Goal: Use online tool/utility: Utilize a website feature to perform a specific function

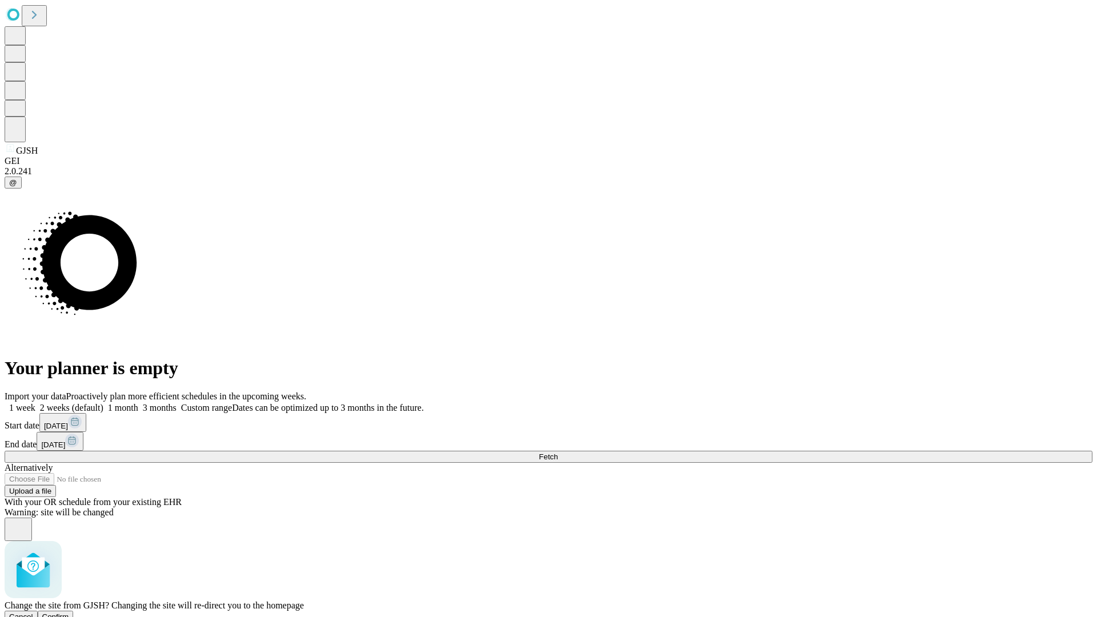
click at [69, 613] on span "Confirm" at bounding box center [55, 617] width 27 height 9
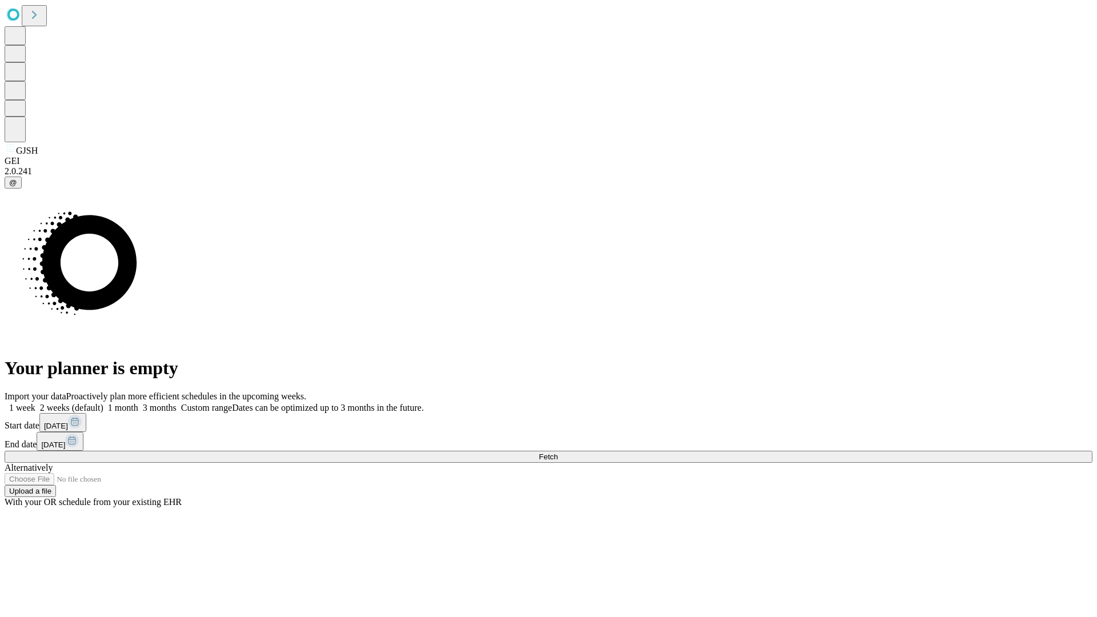
click at [138, 403] on label "1 month" at bounding box center [120, 408] width 35 height 10
click at [558, 453] on span "Fetch" at bounding box center [548, 457] width 19 height 9
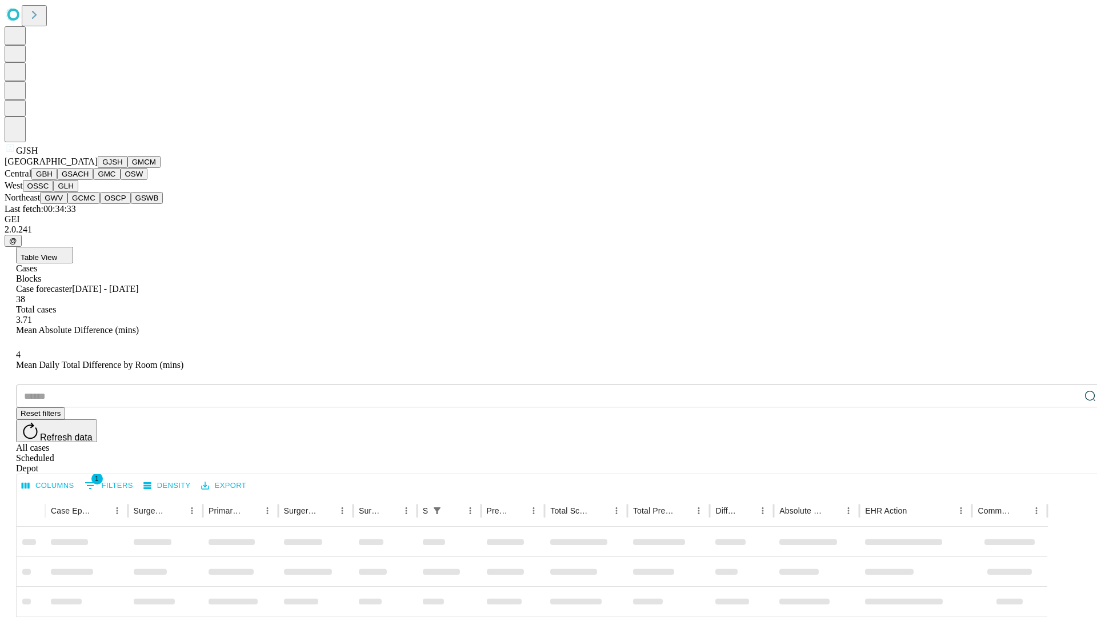
click at [127, 168] on button "GMCM" at bounding box center [143, 162] width 33 height 12
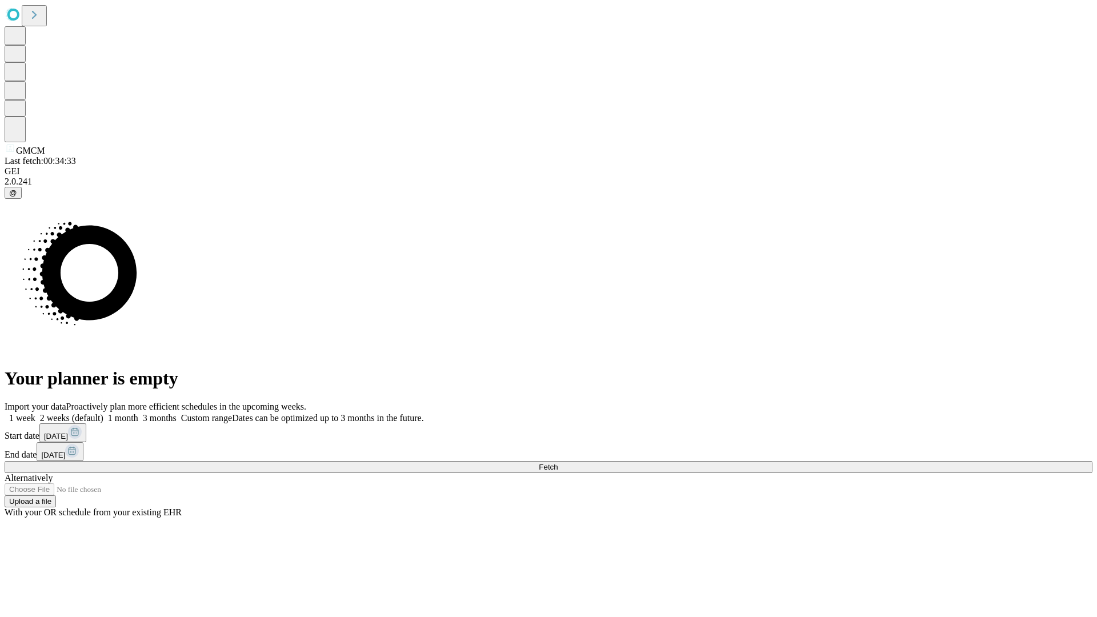
click at [138, 413] on label "1 month" at bounding box center [120, 418] width 35 height 10
click at [558, 463] on span "Fetch" at bounding box center [548, 467] width 19 height 9
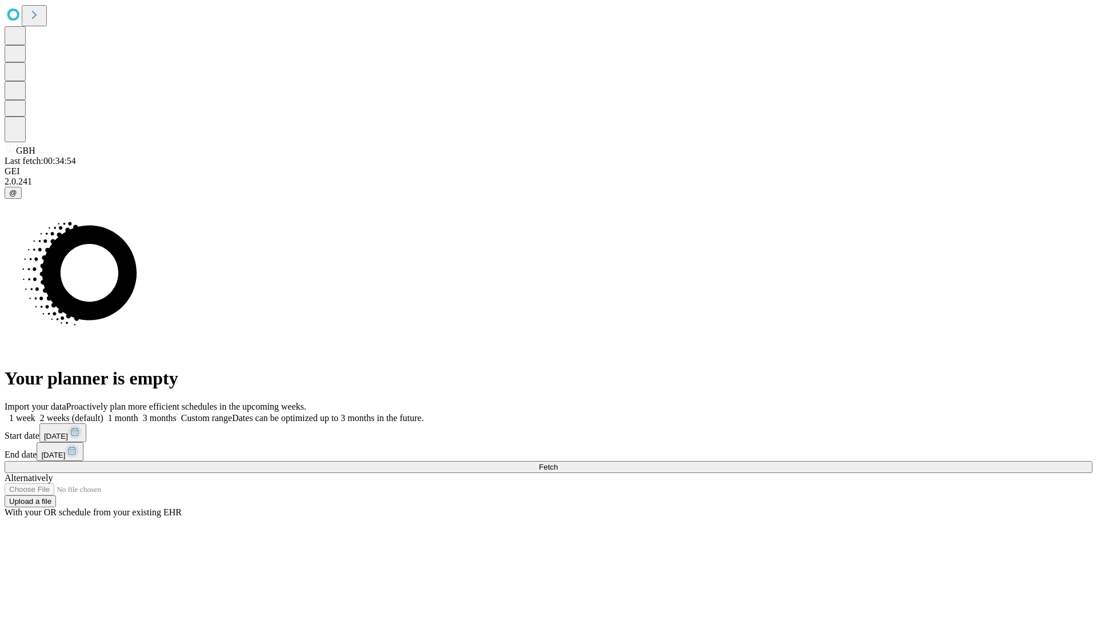
click at [138, 413] on label "1 month" at bounding box center [120, 418] width 35 height 10
click at [558, 463] on span "Fetch" at bounding box center [548, 467] width 19 height 9
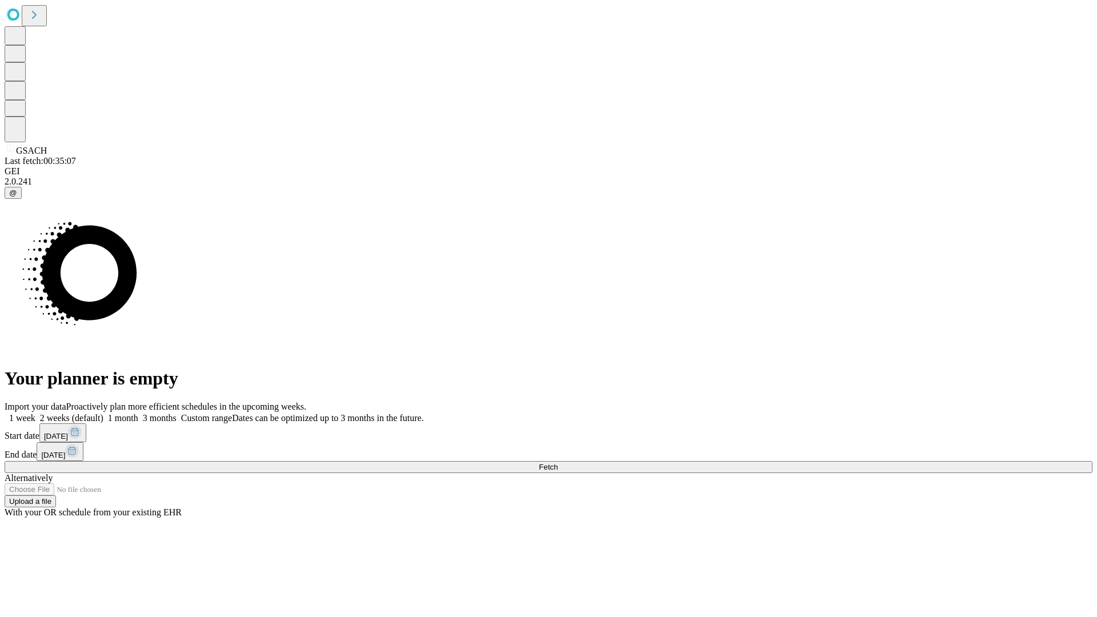
click at [138, 413] on label "1 month" at bounding box center [120, 418] width 35 height 10
click at [558, 463] on span "Fetch" at bounding box center [548, 467] width 19 height 9
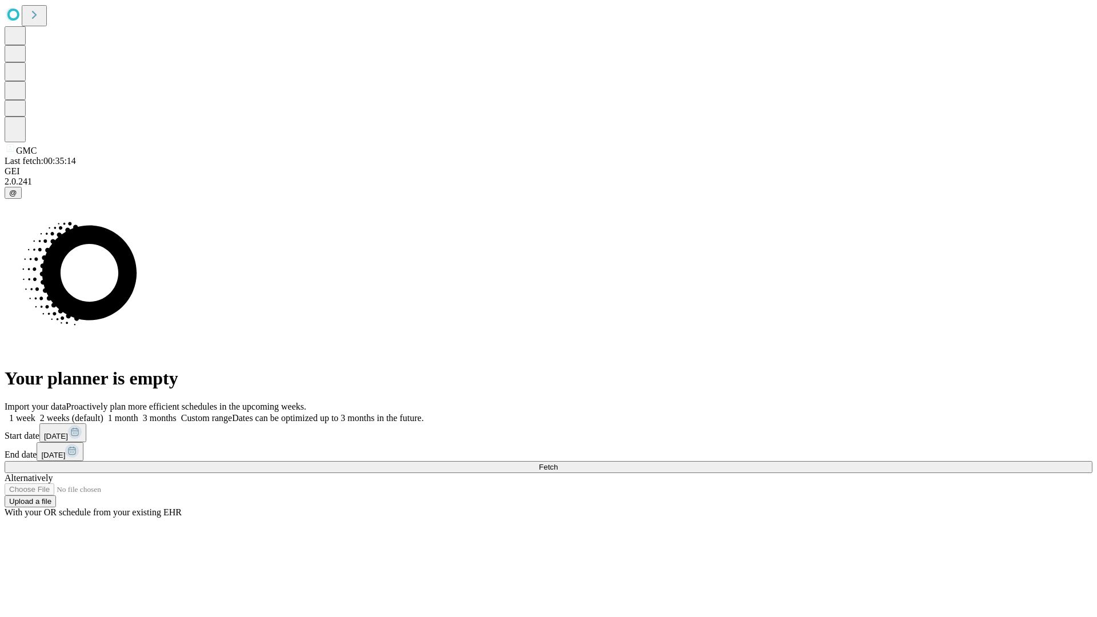
click at [138, 413] on label "1 month" at bounding box center [120, 418] width 35 height 10
click at [558, 463] on span "Fetch" at bounding box center [548, 467] width 19 height 9
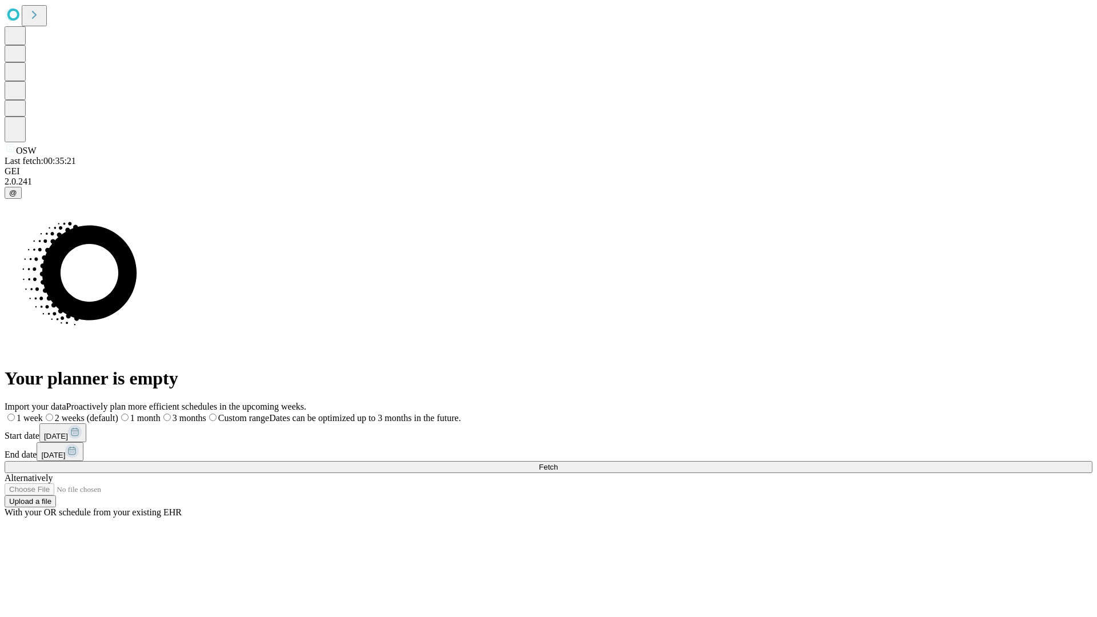
click at [161, 413] on label "1 month" at bounding box center [139, 418] width 42 height 10
click at [558, 463] on span "Fetch" at bounding box center [548, 467] width 19 height 9
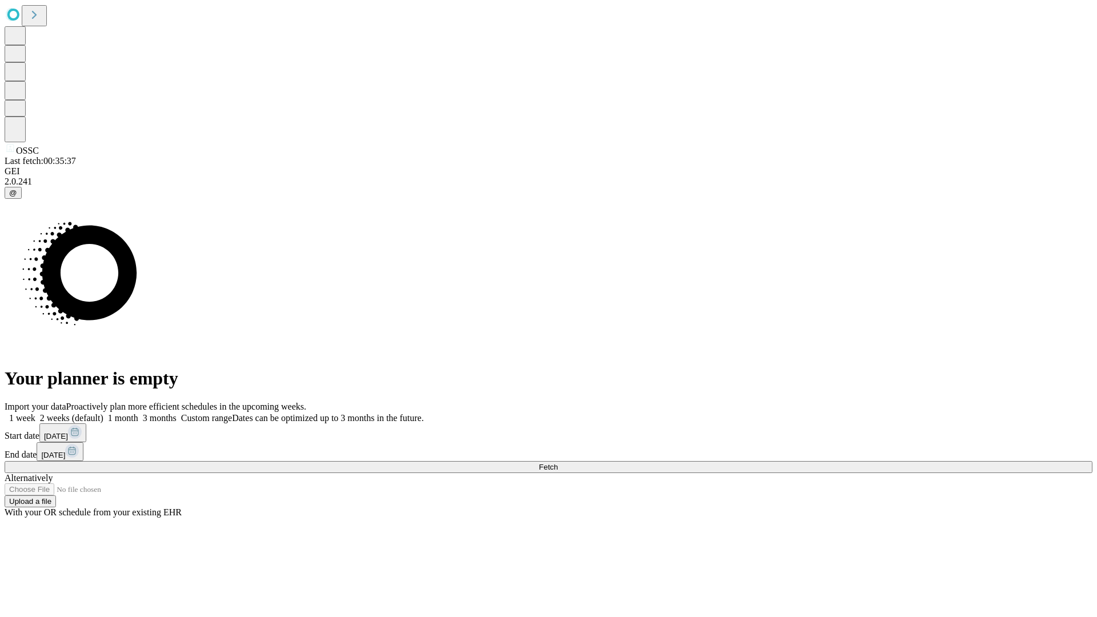
click at [138, 413] on label "1 month" at bounding box center [120, 418] width 35 height 10
click at [558, 463] on span "Fetch" at bounding box center [548, 467] width 19 height 9
click at [138, 413] on label "1 month" at bounding box center [120, 418] width 35 height 10
click at [558, 463] on span "Fetch" at bounding box center [548, 467] width 19 height 9
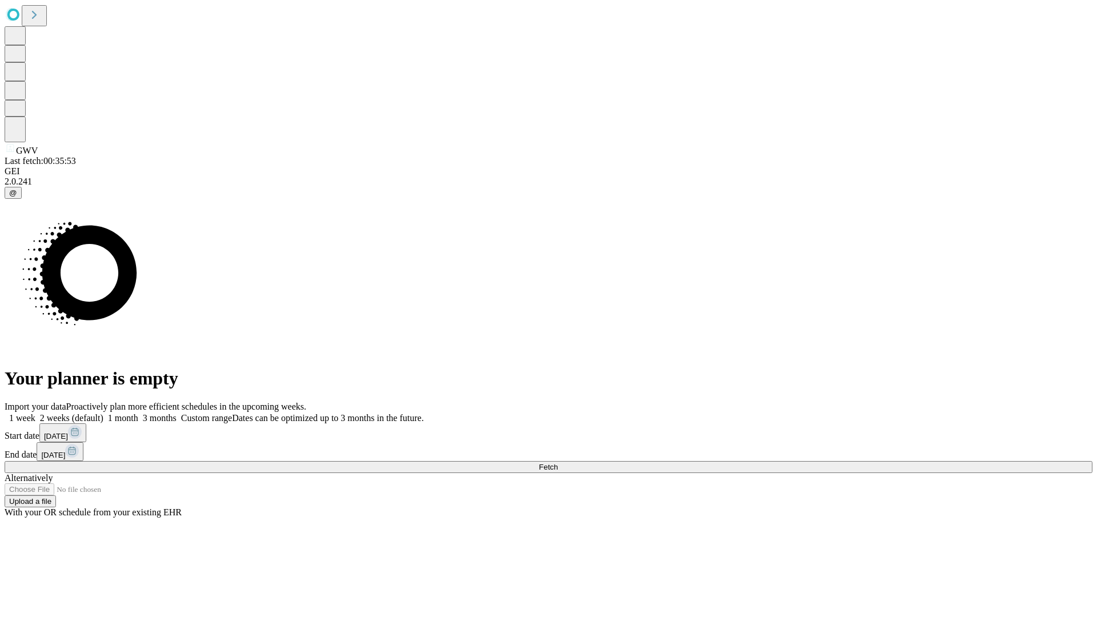
click at [138, 413] on label "1 month" at bounding box center [120, 418] width 35 height 10
click at [558, 463] on span "Fetch" at bounding box center [548, 467] width 19 height 9
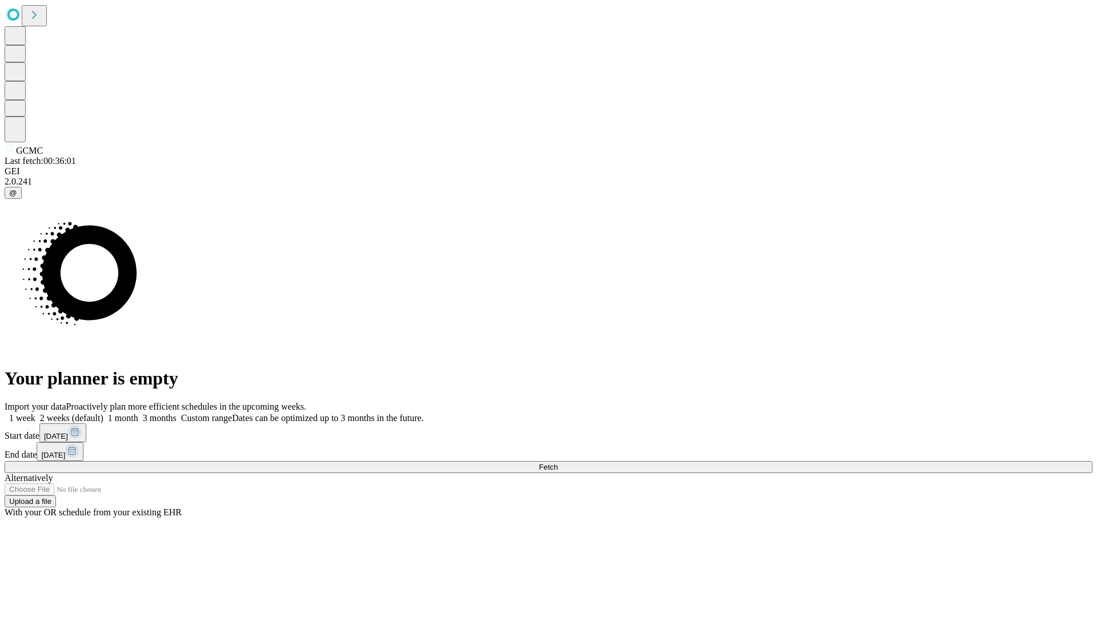
click at [138, 413] on label "1 month" at bounding box center [120, 418] width 35 height 10
click at [558, 463] on span "Fetch" at bounding box center [548, 467] width 19 height 9
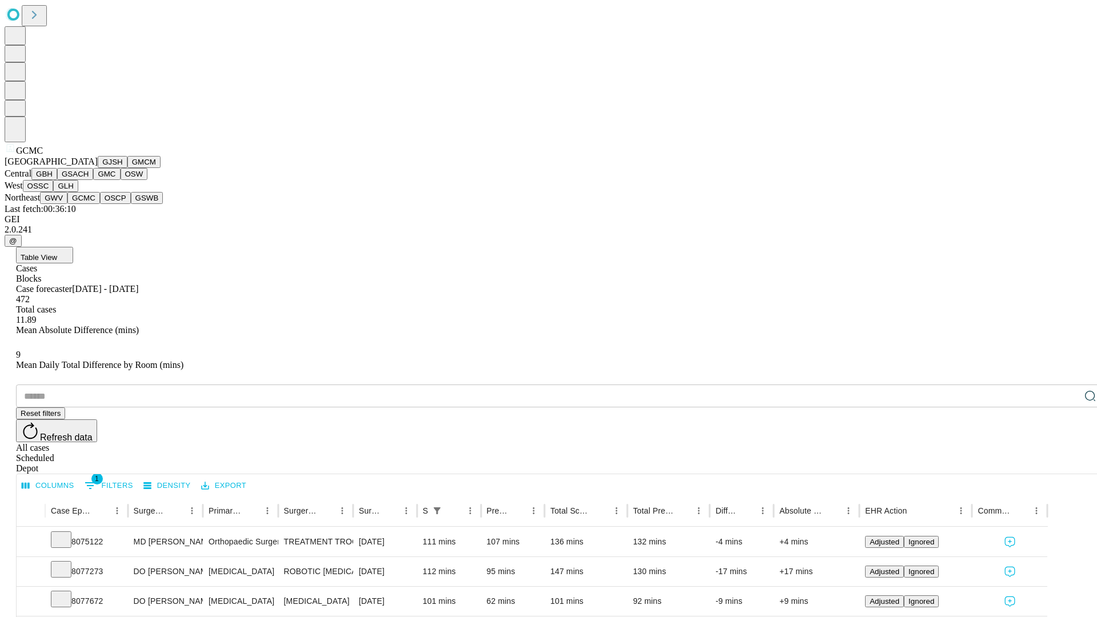
click at [100, 204] on button "OSCP" at bounding box center [115, 198] width 31 height 12
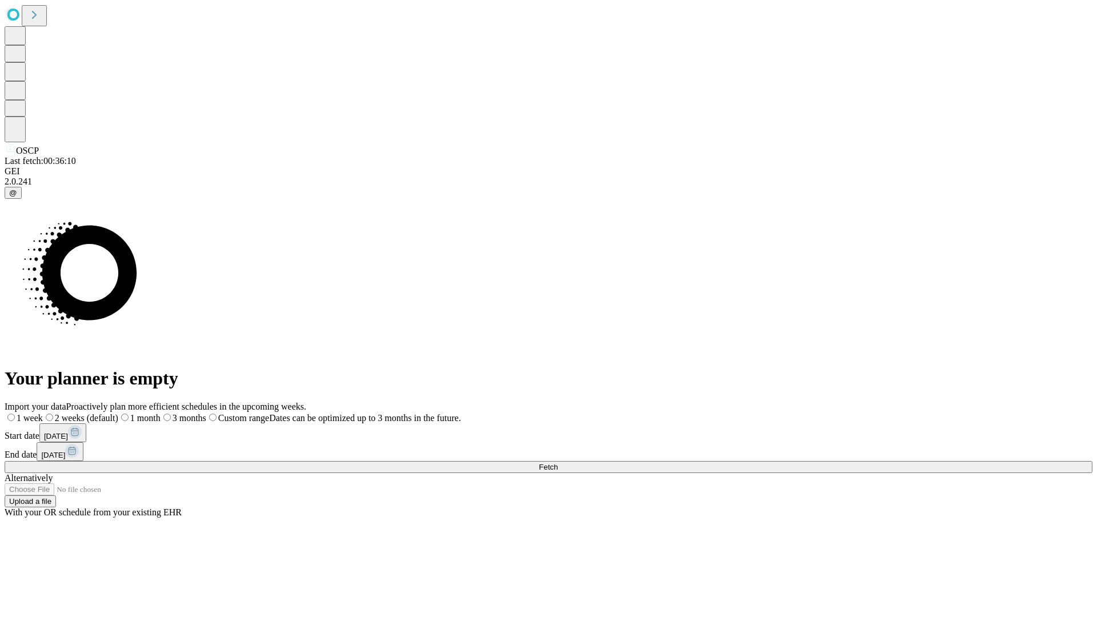
click at [161, 413] on label "1 month" at bounding box center [139, 418] width 42 height 10
click at [558, 463] on span "Fetch" at bounding box center [548, 467] width 19 height 9
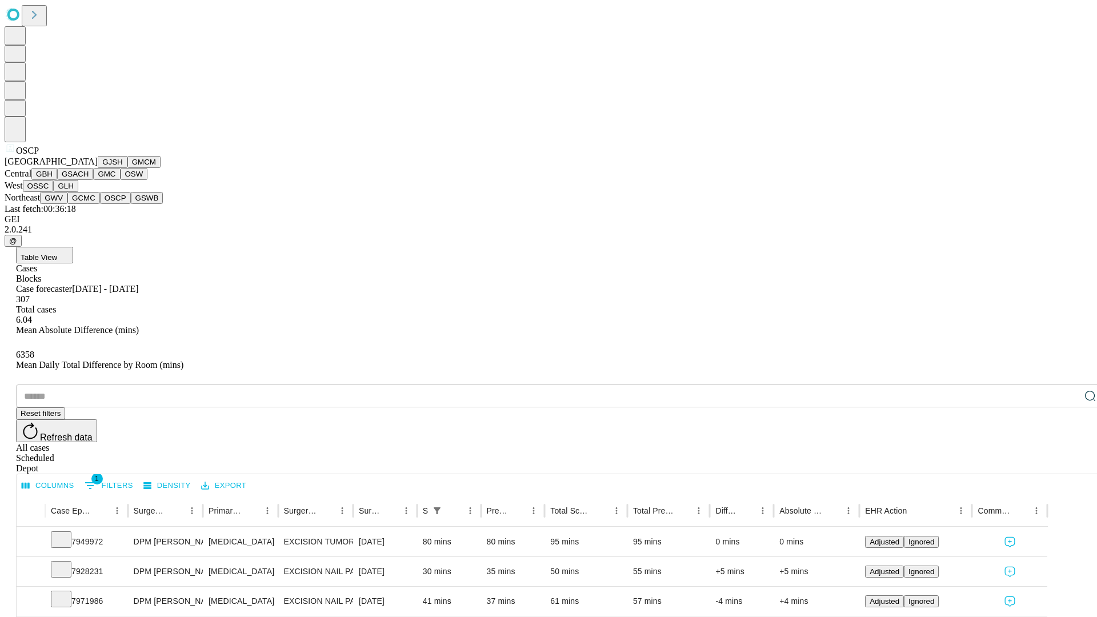
click at [131, 204] on button "GSWB" at bounding box center [147, 198] width 33 height 12
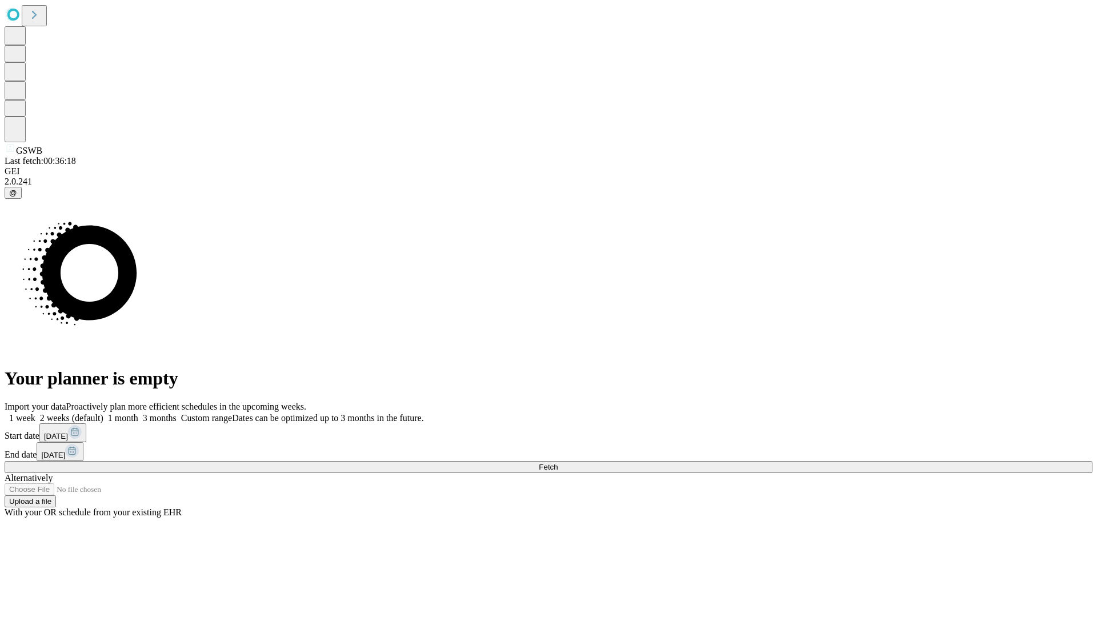
click at [558, 463] on span "Fetch" at bounding box center [548, 467] width 19 height 9
